Goal: Task Accomplishment & Management: Use online tool/utility

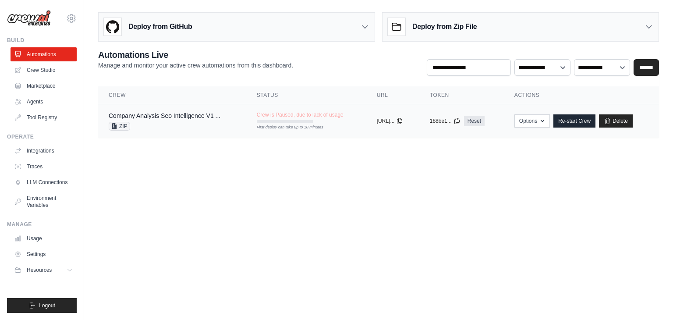
click at [142, 111] on div "Company Analysis Seo Intelligence V1 ..." at bounding box center [165, 115] width 112 height 9
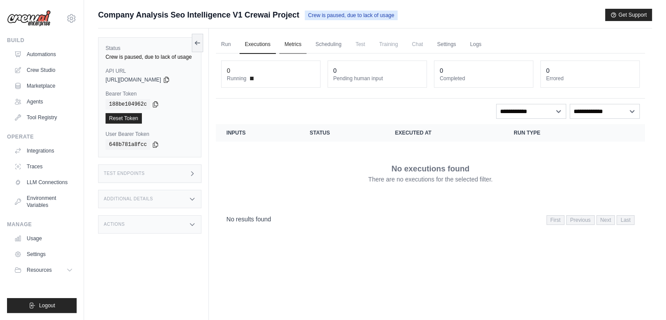
click at [293, 43] on link "Metrics" at bounding box center [294, 44] width 28 height 18
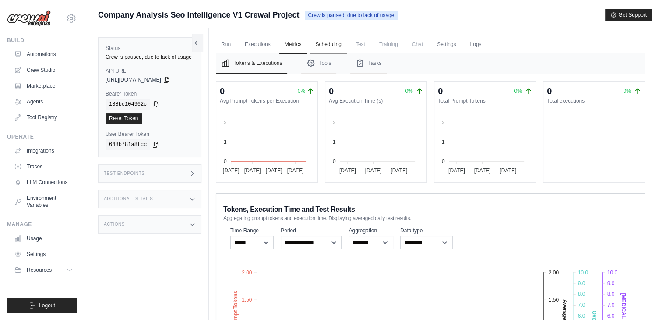
click at [321, 44] on link "Scheduling" at bounding box center [328, 44] width 36 height 18
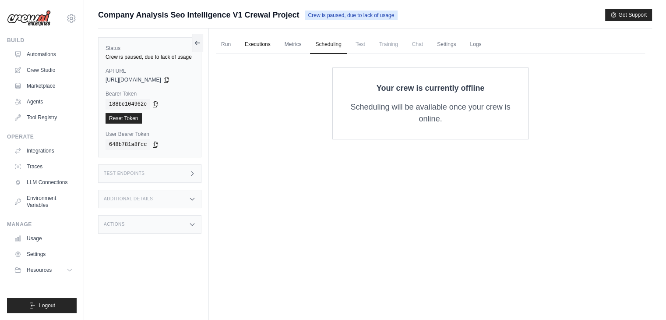
click at [261, 41] on link "Executions" at bounding box center [258, 44] width 36 height 18
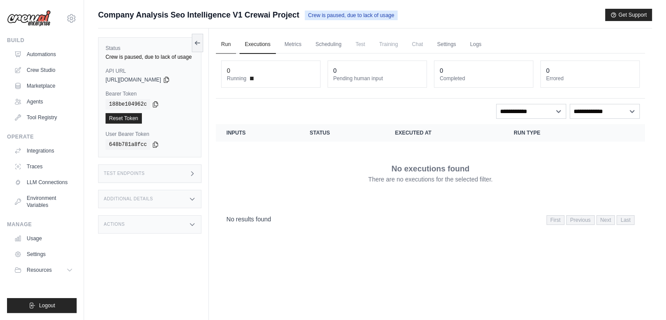
click at [228, 37] on link "Run" at bounding box center [226, 44] width 20 height 18
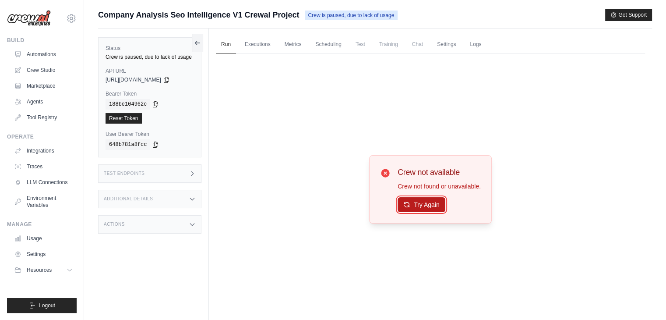
click at [422, 205] on button "Try Again" at bounding box center [422, 204] width 48 height 15
click at [43, 56] on link "Automations" at bounding box center [44, 54] width 66 height 14
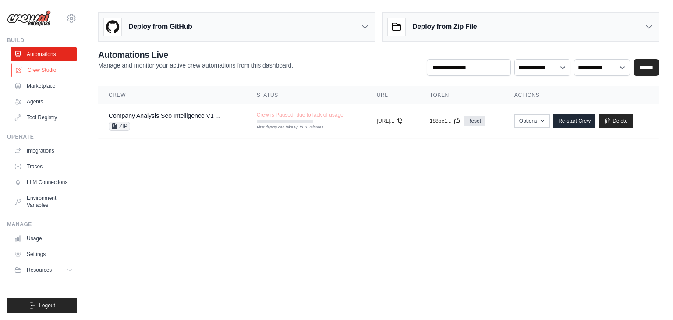
click at [56, 67] on link "Crew Studio" at bounding box center [44, 70] width 66 height 14
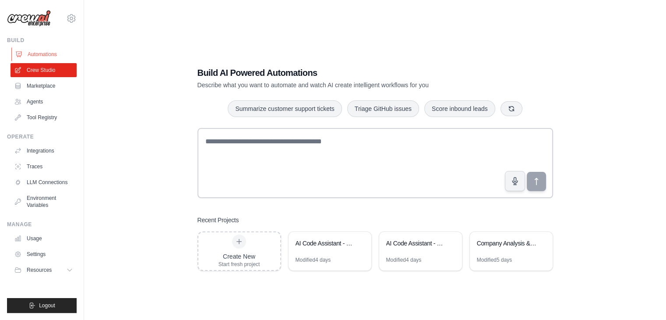
click at [39, 53] on link "Automations" at bounding box center [44, 54] width 66 height 14
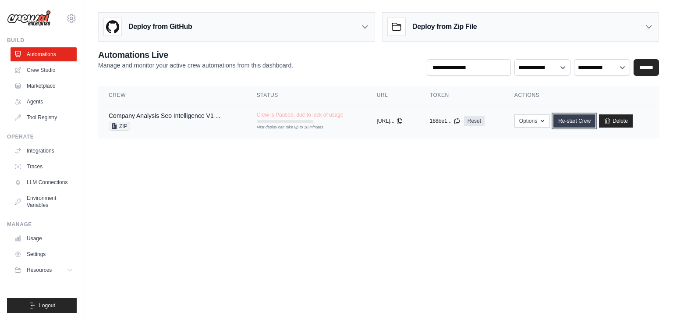
click at [585, 125] on link "Re-start Crew" at bounding box center [574, 120] width 42 height 13
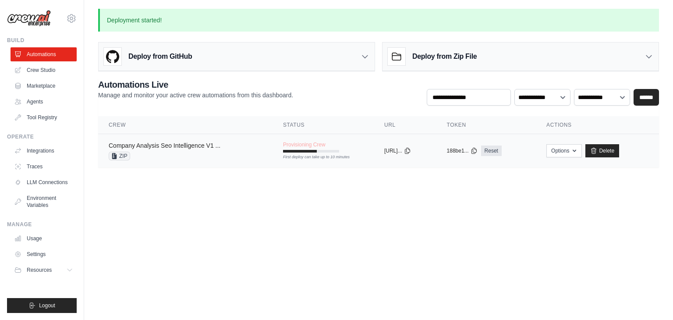
click at [205, 145] on link "Company Analysis Seo Intelligence V1 ..." at bounding box center [165, 145] width 112 height 7
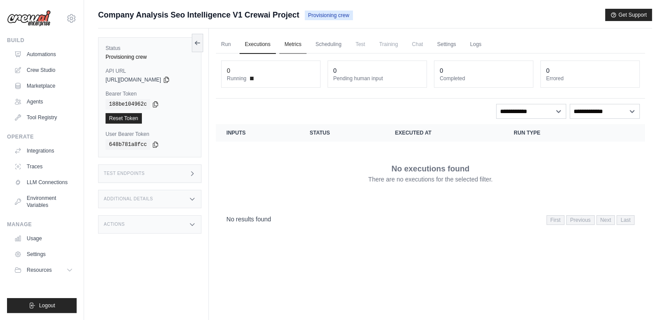
click at [287, 45] on link "Metrics" at bounding box center [294, 44] width 28 height 18
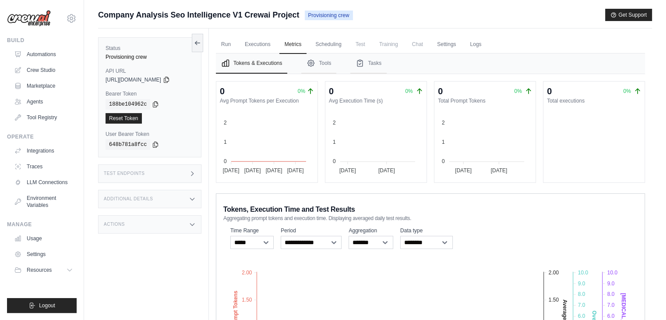
click at [358, 45] on span "Test" at bounding box center [361, 44] width 20 height 18
click at [393, 44] on span "Training" at bounding box center [388, 44] width 29 height 18
click at [417, 44] on span "Chat" at bounding box center [417, 44] width 21 height 18
drag, startPoint x: 437, startPoint y: 43, endPoint x: 444, endPoint y: 43, distance: 7.0
click at [438, 43] on link "Settings" at bounding box center [446, 44] width 29 height 18
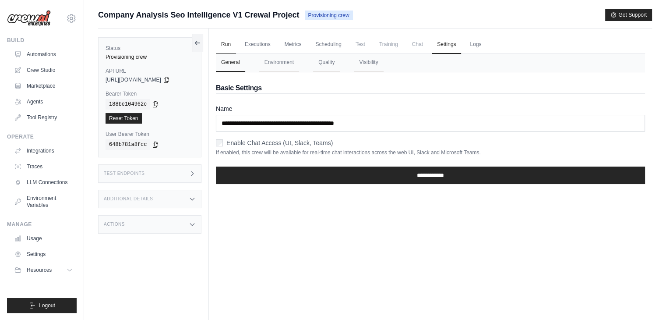
click at [223, 48] on link "Run" at bounding box center [226, 44] width 20 height 18
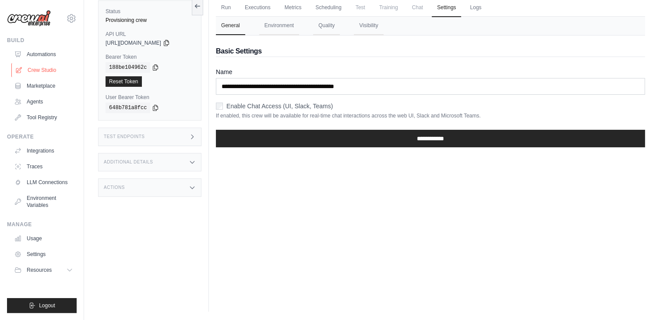
click at [28, 65] on link "Crew Studio" at bounding box center [44, 70] width 66 height 14
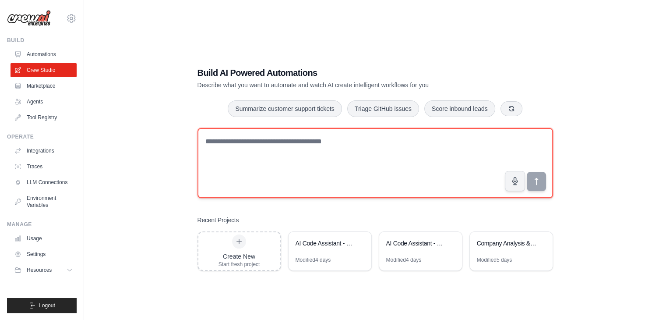
click at [244, 154] on textarea at bounding box center [376, 163] width 356 height 70
click at [244, 143] on textarea "**********" at bounding box center [376, 163] width 356 height 70
click at [345, 146] on textarea "**********" at bounding box center [376, 163] width 356 height 70
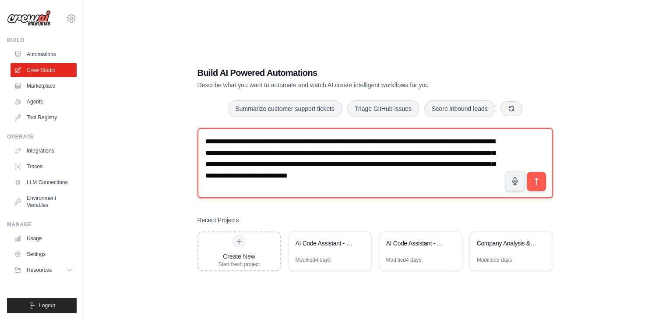
scroll to position [5, 0]
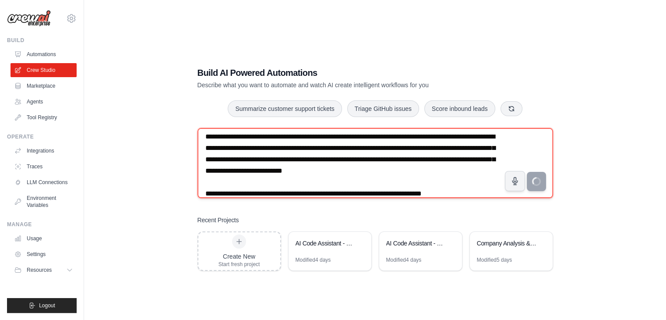
type textarea "**********"
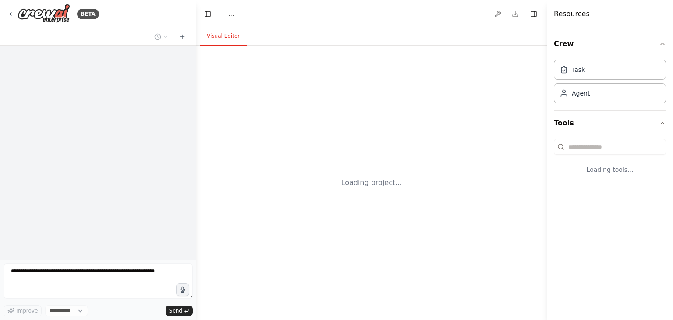
select select "****"
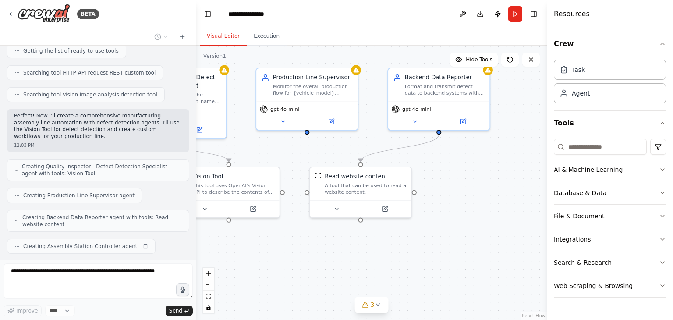
scroll to position [197, 0]
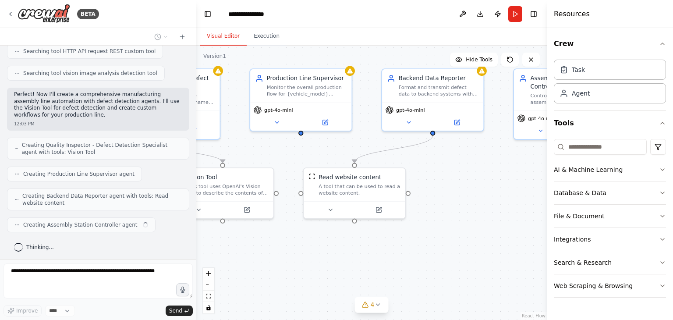
drag, startPoint x: 463, startPoint y: 276, endPoint x: 328, endPoint y: 243, distance: 138.8
click at [328, 243] on div ".deletable-edge-delete-btn { width: 20px; height: 20px; border: 0px solid #ffff…" at bounding box center [371, 183] width 351 height 274
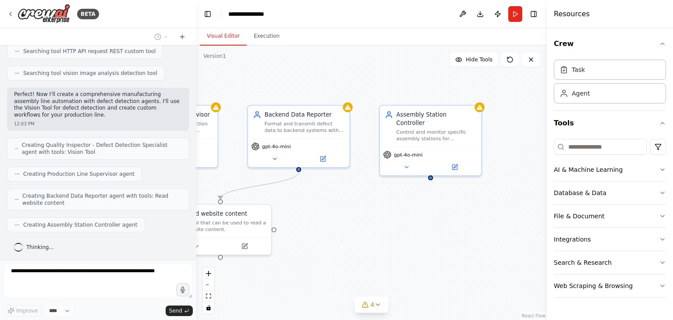
drag, startPoint x: 486, startPoint y: 217, endPoint x: 352, endPoint y: 254, distance: 138.9
click at [352, 254] on div ".deletable-edge-delete-btn { width: 20px; height: 20px; border: 0px solid #ffff…" at bounding box center [371, 183] width 351 height 274
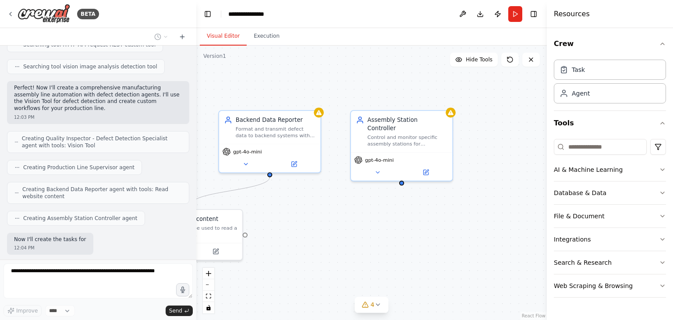
scroll to position [248, 0]
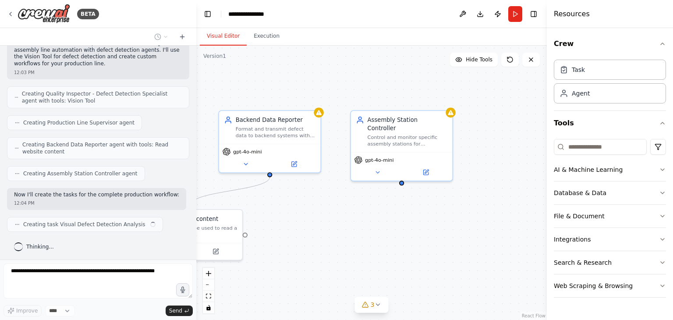
drag, startPoint x: 456, startPoint y: 241, endPoint x: 427, endPoint y: 247, distance: 29.4
click at [427, 247] on div ".deletable-edge-delete-btn { width: 20px; height: 20px; border: 0px solid #ffff…" at bounding box center [371, 183] width 351 height 274
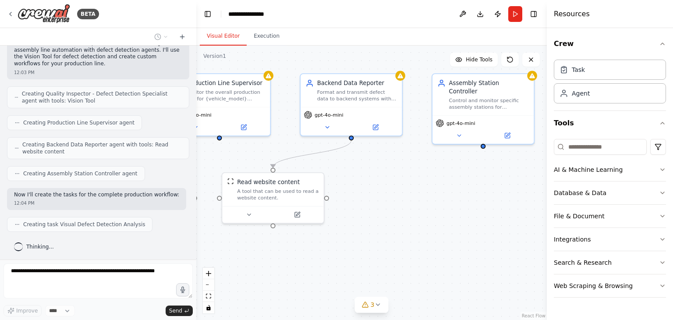
drag, startPoint x: 310, startPoint y: 265, endPoint x: 391, endPoint y: 228, distance: 89.4
click at [391, 228] on div ".deletable-edge-delete-btn { width: 20px; height: 20px; border: 0px solid #ffff…" at bounding box center [371, 183] width 351 height 274
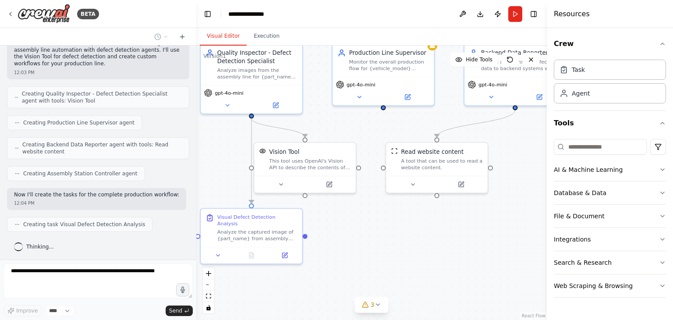
scroll to position [270, 0]
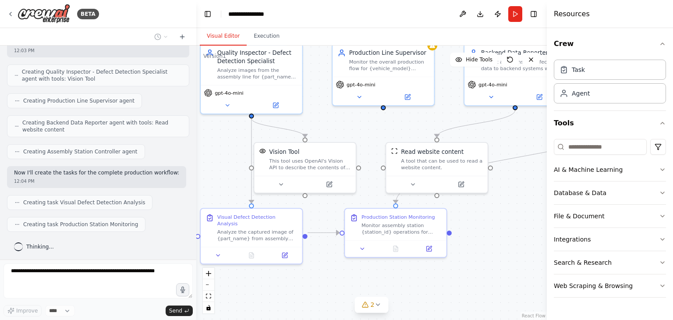
drag, startPoint x: 331, startPoint y: 243, endPoint x: 495, endPoint y: 213, distance: 166.6
click at [495, 213] on div ".deletable-edge-delete-btn { width: 20px; height: 20px; border: 0px solid #ffff…" at bounding box center [371, 183] width 351 height 274
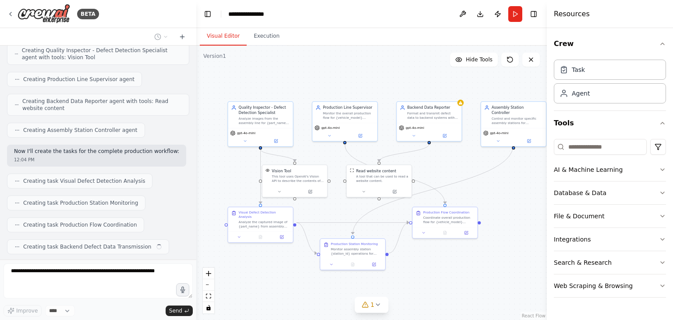
scroll to position [313, 0]
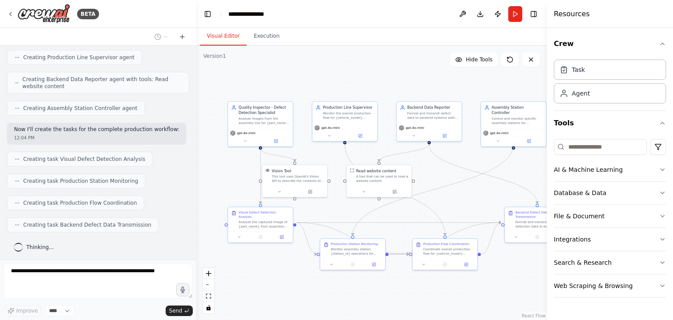
drag, startPoint x: 464, startPoint y: 120, endPoint x: 391, endPoint y: 92, distance: 77.7
click at [391, 92] on div ".deletable-edge-delete-btn { width: 20px; height: 20px; border: 0px solid #ffff…" at bounding box center [371, 183] width 351 height 274
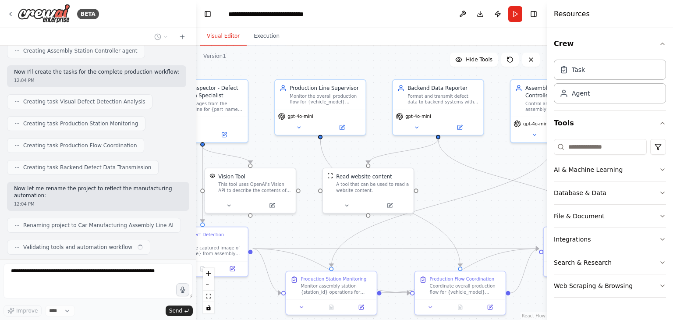
scroll to position [393, 0]
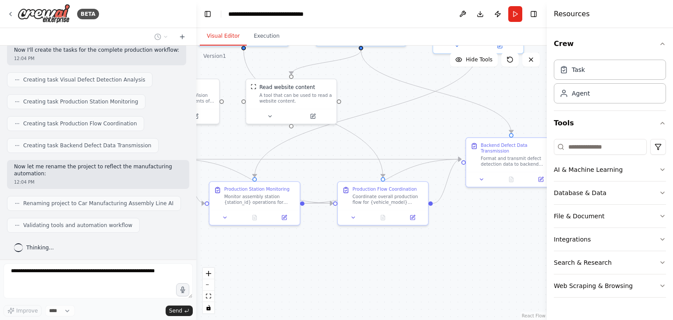
drag, startPoint x: 396, startPoint y: 266, endPoint x: 319, endPoint y: 177, distance: 117.1
click at [319, 177] on div ".deletable-edge-delete-btn { width: 20px; height: 20px; border: 0px solid #ffff…" at bounding box center [371, 183] width 351 height 274
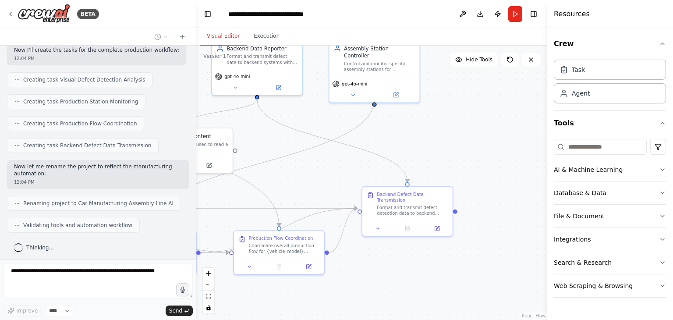
drag, startPoint x: 440, startPoint y: 215, endPoint x: 335, endPoint y: 263, distance: 115.7
click at [335, 263] on div ".deletable-edge-delete-btn { width: 20px; height: 20px; border: 0px solid #ffff…" at bounding box center [371, 183] width 351 height 274
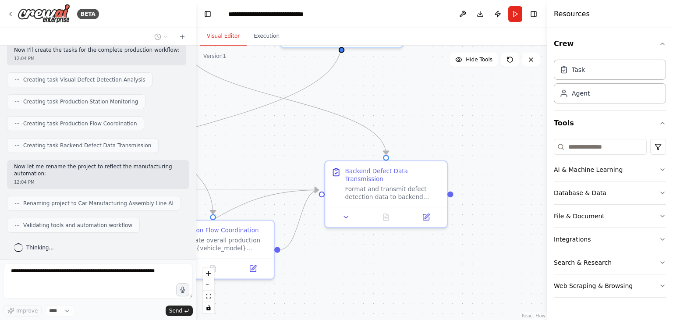
drag, startPoint x: 411, startPoint y: 272, endPoint x: 386, endPoint y: 252, distance: 30.9
click at [386, 252] on div ".deletable-edge-delete-btn { width: 20px; height: 20px; border: 0px solid #ffff…" at bounding box center [371, 183] width 351 height 274
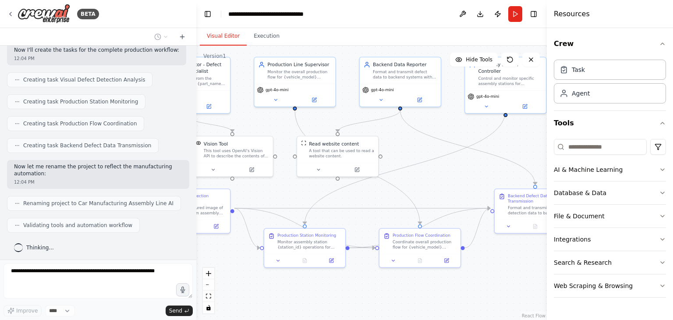
drag, startPoint x: 291, startPoint y: 201, endPoint x: 452, endPoint y: 194, distance: 161.0
click at [449, 195] on div ".deletable-edge-delete-btn { width: 20px; height: 20px; border: 0px solid #ffff…" at bounding box center [371, 183] width 351 height 274
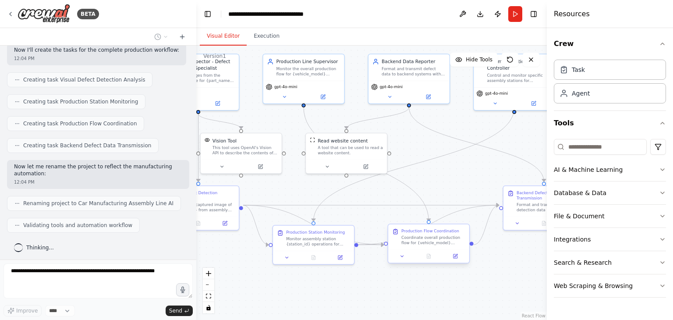
click at [423, 244] on div "Coordinate overall production flow for {vehicle_model} manufacturing line. Anal…" at bounding box center [433, 240] width 64 height 11
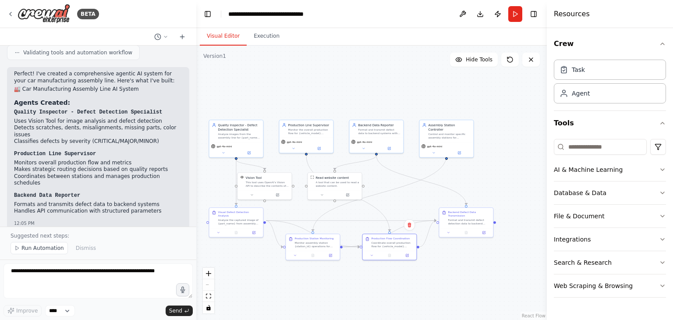
drag, startPoint x: 275, startPoint y: 286, endPoint x: 391, endPoint y: 260, distance: 118.5
click at [391, 260] on div ".deletable-edge-delete-btn { width: 20px; height: 20px; border: 0px solid #ffff…" at bounding box center [371, 183] width 351 height 274
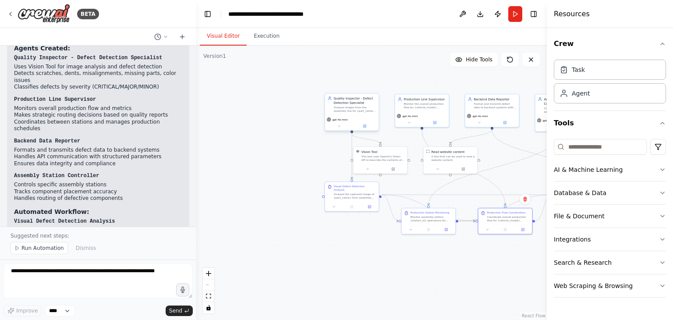
click at [356, 111] on div "Analyze images from the assembly line for {part_name} components and detect man…" at bounding box center [354, 109] width 43 height 7
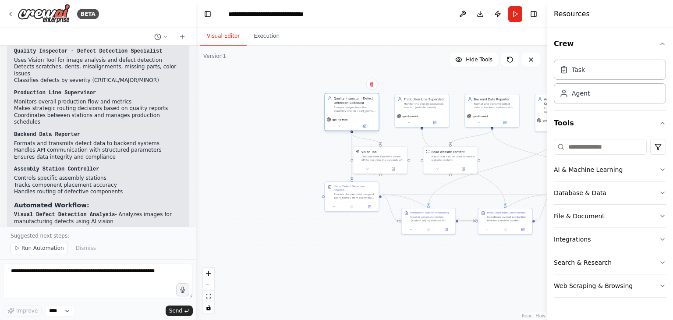
click at [356, 111] on div "Analyze images from the assembly line for {part_name} components and detect man…" at bounding box center [354, 109] width 43 height 7
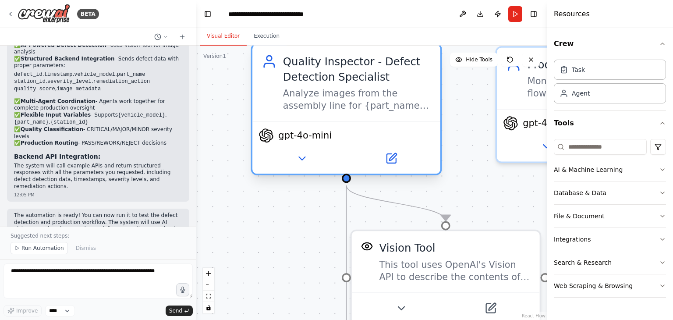
click at [355, 100] on div "Analyze images from the assembly line for {part_name} components and detect man…" at bounding box center [357, 99] width 148 height 25
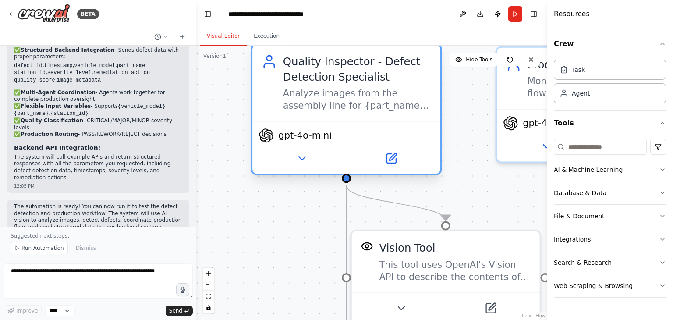
click at [355, 100] on div "Analyze images from the assembly line for {part_name} components and detect man…" at bounding box center [357, 99] width 148 height 25
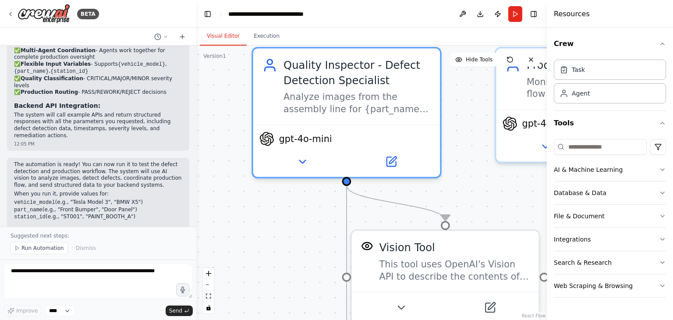
scroll to position [925, 0]
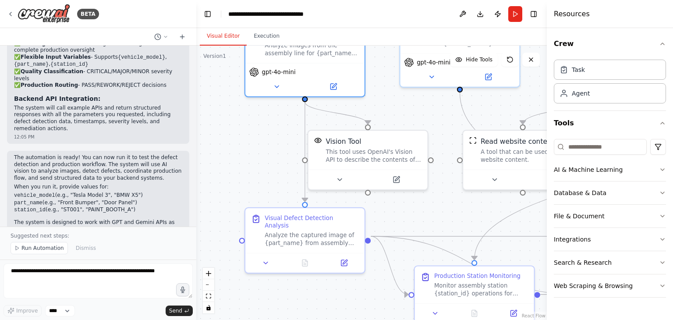
drag, startPoint x: 322, startPoint y: 268, endPoint x: 262, endPoint y: 173, distance: 112.3
click at [262, 173] on div ".deletable-edge-delete-btn { width: 20px; height: 20px; border: 0px solid #ffff…" at bounding box center [371, 183] width 351 height 274
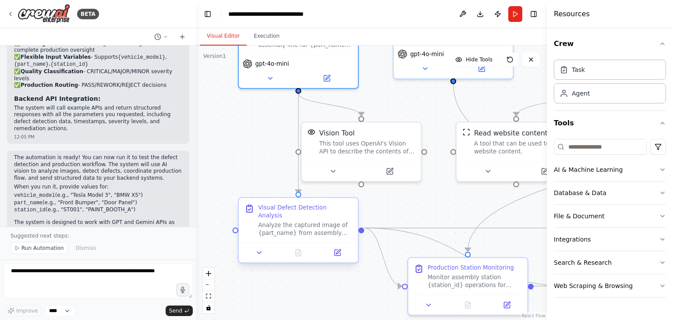
click at [281, 228] on div "Analyze the captured image of {part_name} from assembly station {station_id} to…" at bounding box center [305, 228] width 94 height 15
click at [285, 230] on div "Visual Defect Detection Analysis Analyze the captured image of {part_name} from…" at bounding box center [298, 220] width 119 height 45
click at [342, 248] on button at bounding box center [337, 253] width 33 height 12
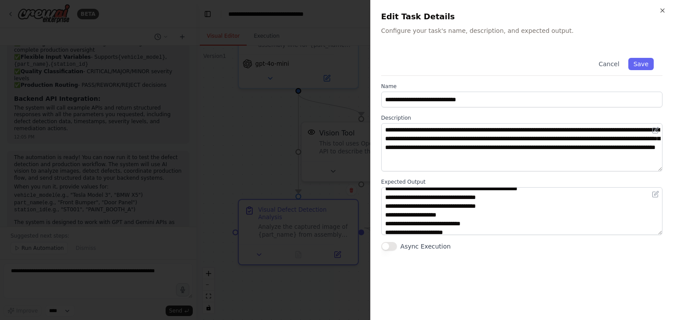
scroll to position [35, 0]
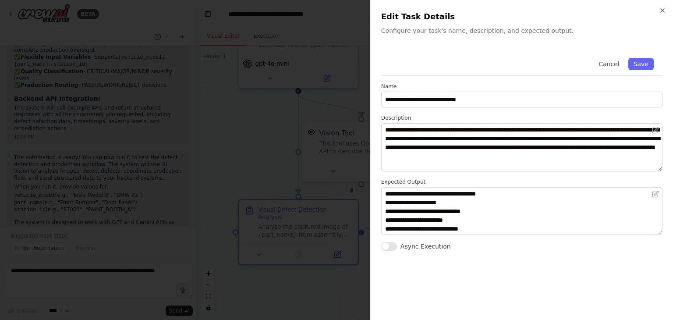
click at [329, 230] on div at bounding box center [336, 160] width 673 height 320
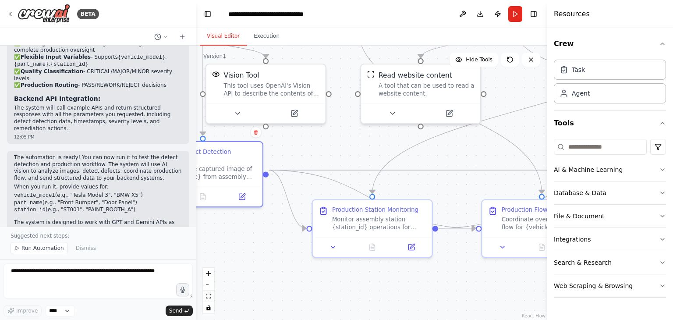
drag, startPoint x: 407, startPoint y: 212, endPoint x: 310, endPoint y: 153, distance: 113.6
click at [310, 153] on div ".deletable-edge-delete-btn { width: 20px; height: 20px; border: 0px solid #ffff…" at bounding box center [371, 183] width 351 height 274
click at [353, 229] on div "Production Station Monitoring Monitor assembly station {station_id} operations …" at bounding box center [370, 215] width 119 height 37
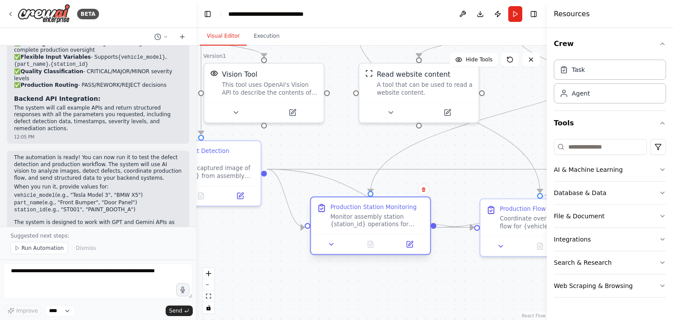
click at [372, 223] on div "Monitor assembly station {station_id} operations for {part_name} installation. …" at bounding box center [377, 220] width 94 height 15
click at [414, 244] on button at bounding box center [409, 244] width 33 height 12
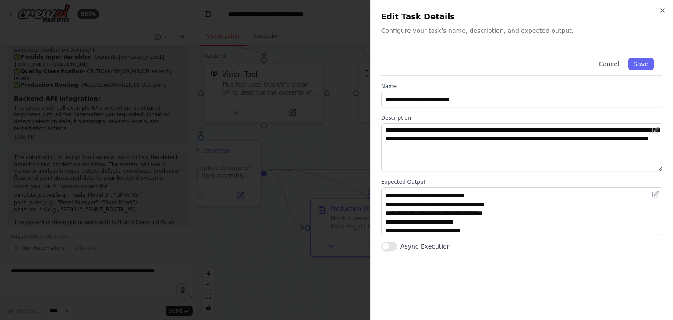
scroll to position [18, 0]
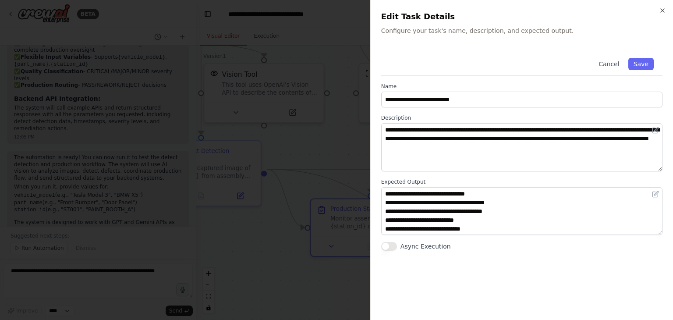
click at [344, 187] on div at bounding box center [336, 160] width 673 height 320
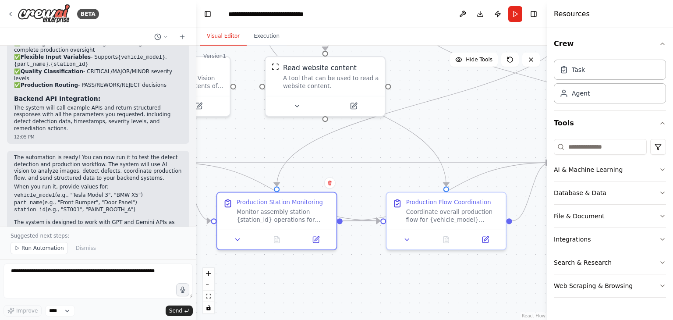
drag, startPoint x: 465, startPoint y: 273, endPoint x: 322, endPoint y: 259, distance: 143.5
click at [322, 259] on div ".deletable-edge-delete-btn { width: 20px; height: 20px; border: 0px solid #ffff…" at bounding box center [371, 183] width 351 height 274
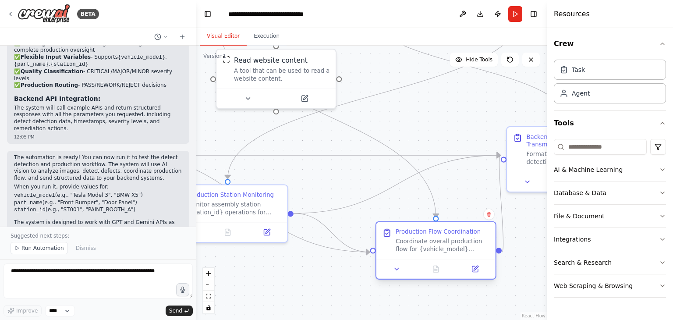
drag, startPoint x: 360, startPoint y: 208, endPoint x: 391, endPoint y: 239, distance: 43.7
click at [391, 239] on div "Production Flow Coordination Coordinate overall production flow for {vehicle_mo…" at bounding box center [435, 240] width 107 height 25
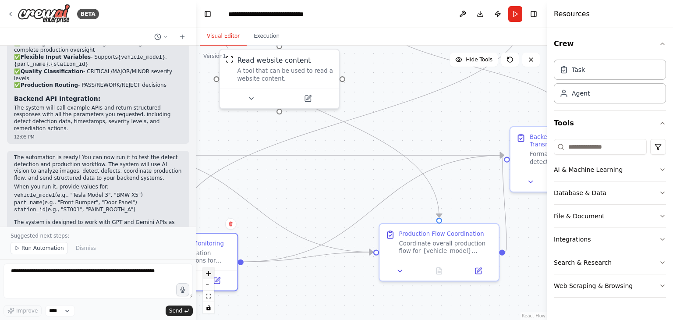
drag, startPoint x: 261, startPoint y: 216, endPoint x: 212, endPoint y: 269, distance: 71.9
click at [212, 269] on div ".deletable-edge-delete-btn { width: 20px; height: 20px; border: 0px solid #ffff…" at bounding box center [371, 183] width 351 height 274
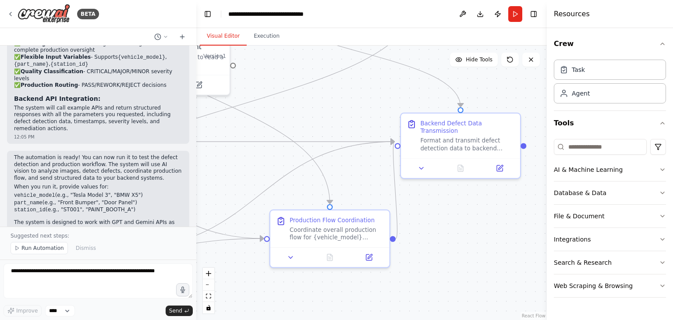
drag, startPoint x: 340, startPoint y: 221, endPoint x: 205, endPoint y: 205, distance: 135.4
click at [205, 205] on div ".deletable-edge-delete-btn { width: 20px; height: 20px; border: 0px solid #ffff…" at bounding box center [371, 183] width 351 height 274
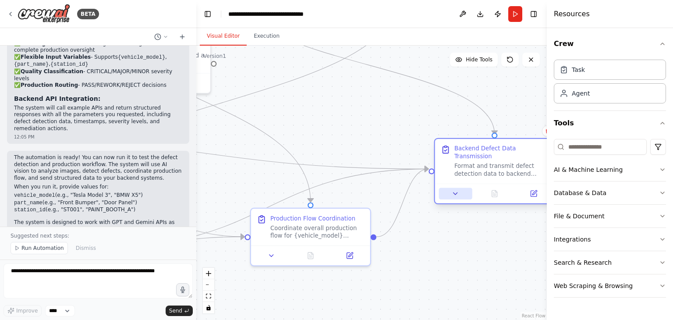
drag, startPoint x: 416, startPoint y: 157, endPoint x: 469, endPoint y: 189, distance: 61.5
click at [469, 189] on button at bounding box center [455, 194] width 33 height 12
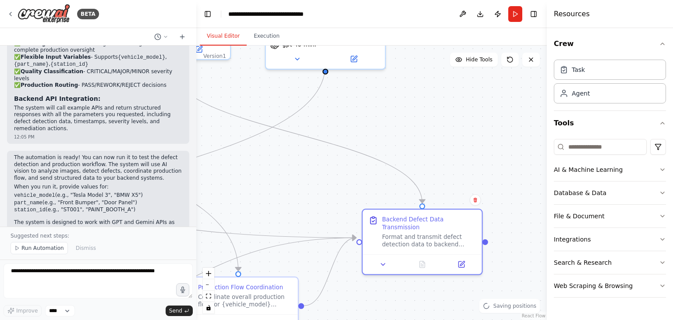
drag, startPoint x: 372, startPoint y: 141, endPoint x: 300, endPoint y: 209, distance: 100.1
click at [300, 209] on div ".deletable-edge-delete-btn { width: 20px; height: 20px; border: 0px solid #ffff…" at bounding box center [371, 183] width 351 height 274
drag, startPoint x: 333, startPoint y: 182, endPoint x: 392, endPoint y: 261, distance: 98.6
click at [392, 261] on div ".deletable-edge-delete-btn { width: 20px; height: 20px; border: 0px solid #ffff…" at bounding box center [371, 183] width 351 height 274
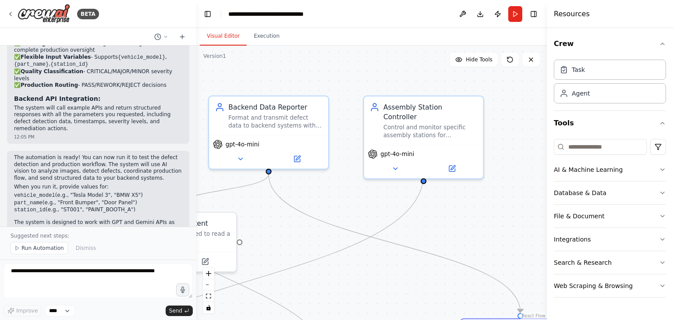
drag, startPoint x: 351, startPoint y: 182, endPoint x: 406, endPoint y: 232, distance: 74.7
click at [406, 232] on div ".deletable-edge-delete-btn { width: 20px; height: 20px; border: 0px solid #ffff…" at bounding box center [371, 183] width 351 height 274
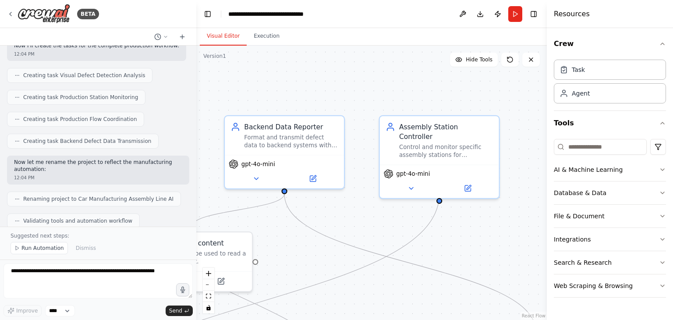
scroll to position [0, 0]
